Goal: Task Accomplishment & Management: Manage account settings

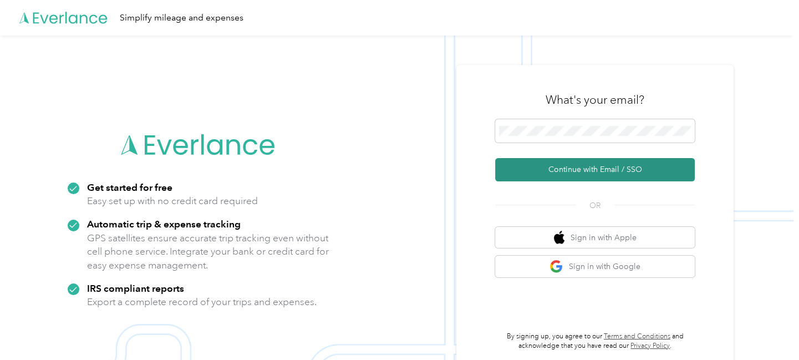
click at [576, 170] on button "Continue with Email / SSO" at bounding box center [595, 169] width 200 height 23
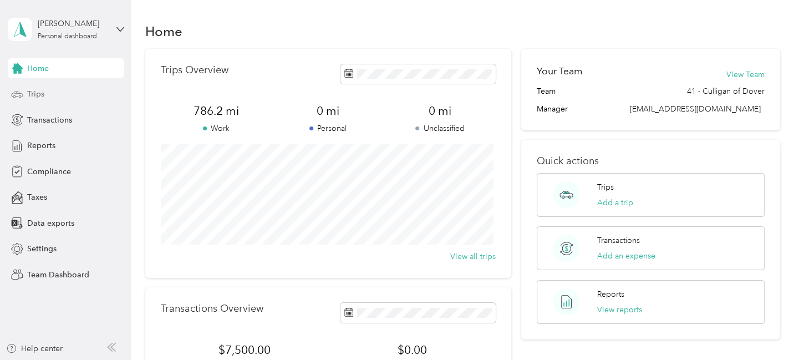
click at [29, 92] on span "Trips" at bounding box center [35, 94] width 17 height 12
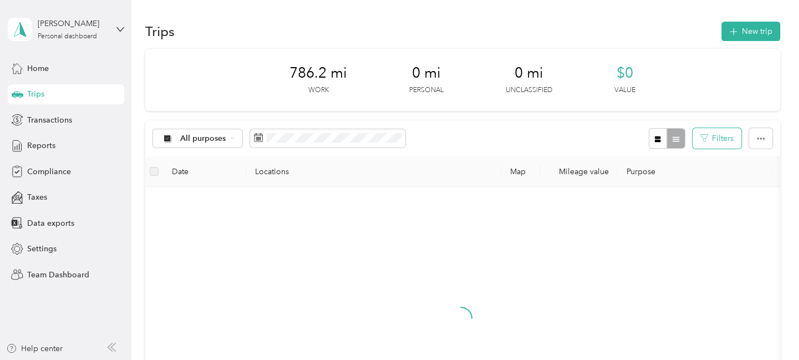
click at [723, 135] on button "Filters" at bounding box center [717, 138] width 49 height 21
click at [675, 139] on div at bounding box center [667, 138] width 36 height 21
click at [654, 143] on button "button" at bounding box center [658, 138] width 19 height 21
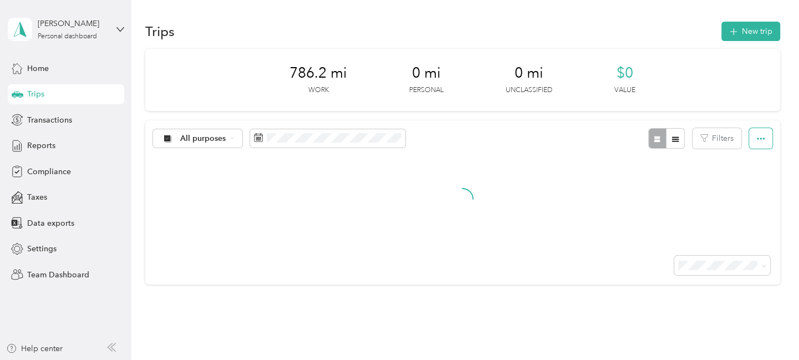
click at [760, 136] on icon "button" at bounding box center [761, 139] width 8 height 8
click at [552, 210] on div at bounding box center [462, 198] width 635 height 85
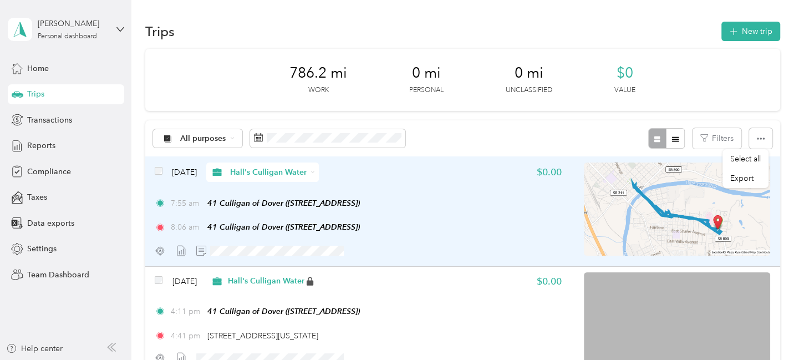
click at [496, 181] on div "Aug 5, 2025 Hall's Culligan Water $0.00 7:55 am 41 Culligan of Dover (809 Boule…" at bounding box center [358, 212] width 407 height 98
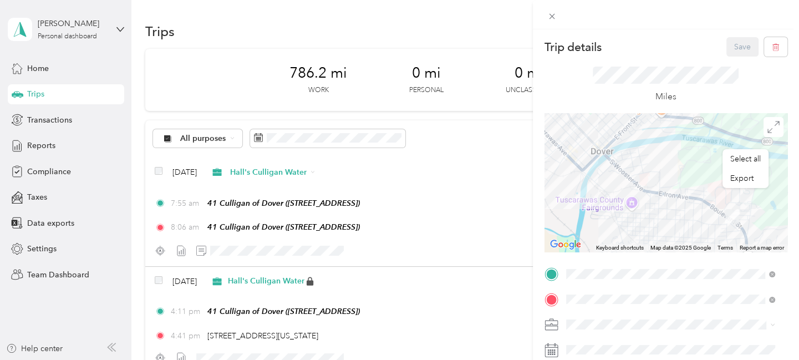
click at [444, 191] on div "Trip details Save This trip cannot be edited because it is either under review,…" at bounding box center [399, 180] width 799 height 360
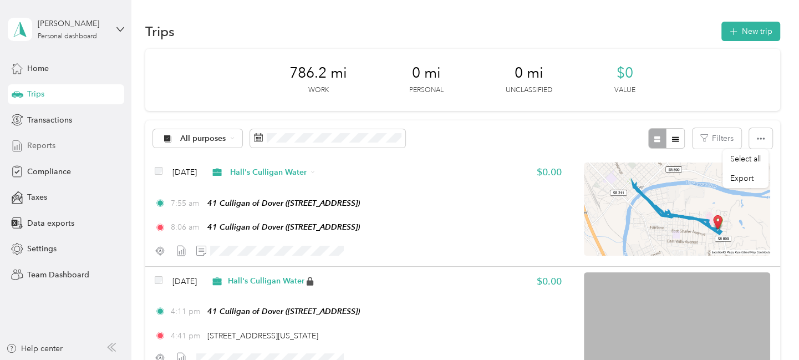
click at [42, 147] on span "Reports" at bounding box center [41, 146] width 28 height 12
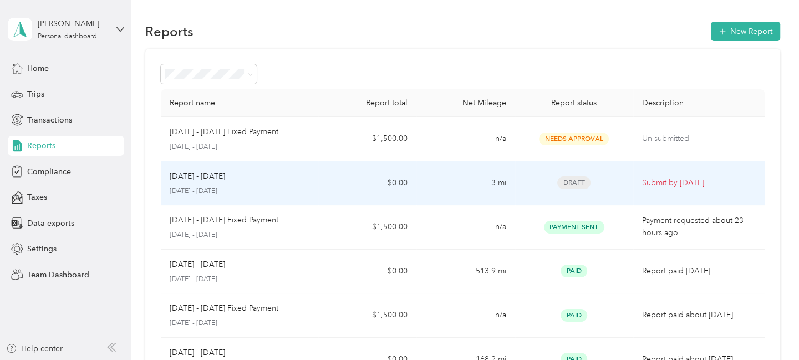
click at [573, 179] on span "Draft" at bounding box center [573, 182] width 33 height 13
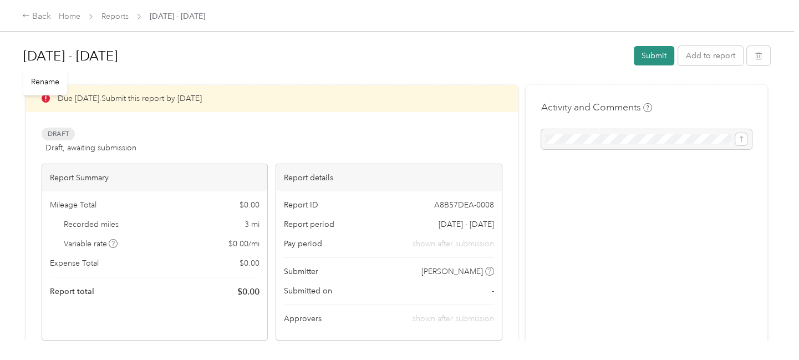
click at [656, 50] on button "Submit" at bounding box center [654, 55] width 40 height 19
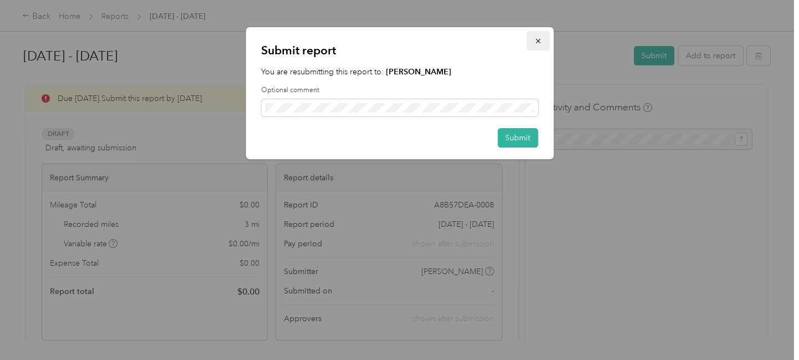
click at [539, 39] on icon "button" at bounding box center [538, 41] width 4 height 4
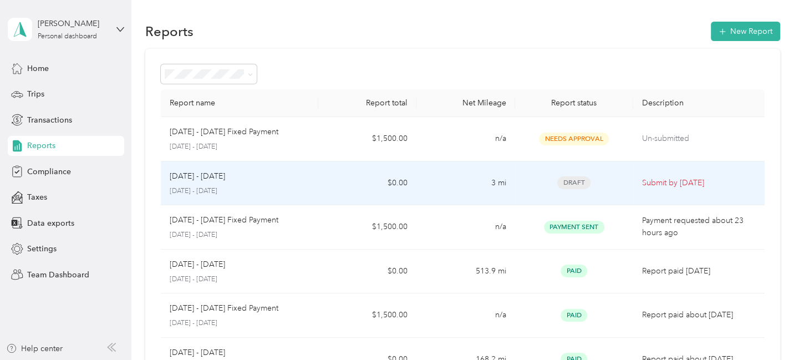
drag, startPoint x: 202, startPoint y: 180, endPoint x: 436, endPoint y: 181, distance: 233.5
click at [436, 181] on td "3 mi" at bounding box center [466, 183] width 99 height 44
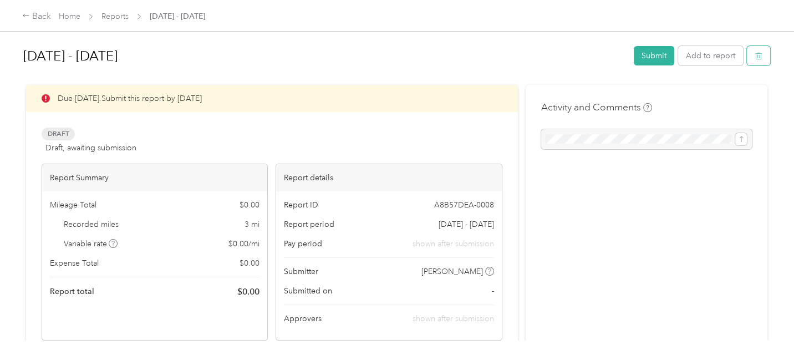
click at [763, 55] on button "button" at bounding box center [758, 55] width 23 height 19
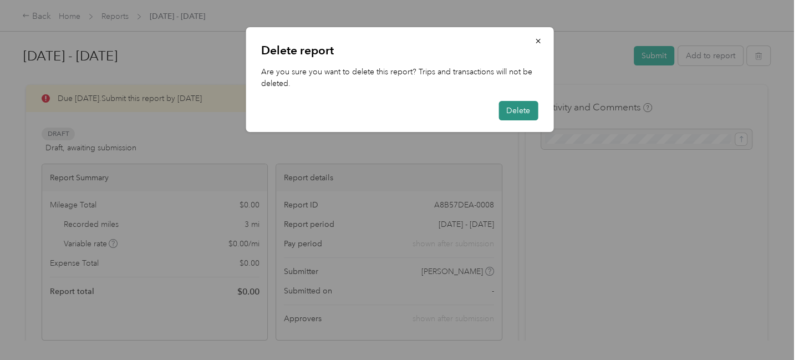
click at [520, 105] on button "Delete" at bounding box center [518, 110] width 39 height 19
